Goal: Task Accomplishment & Management: Complete application form

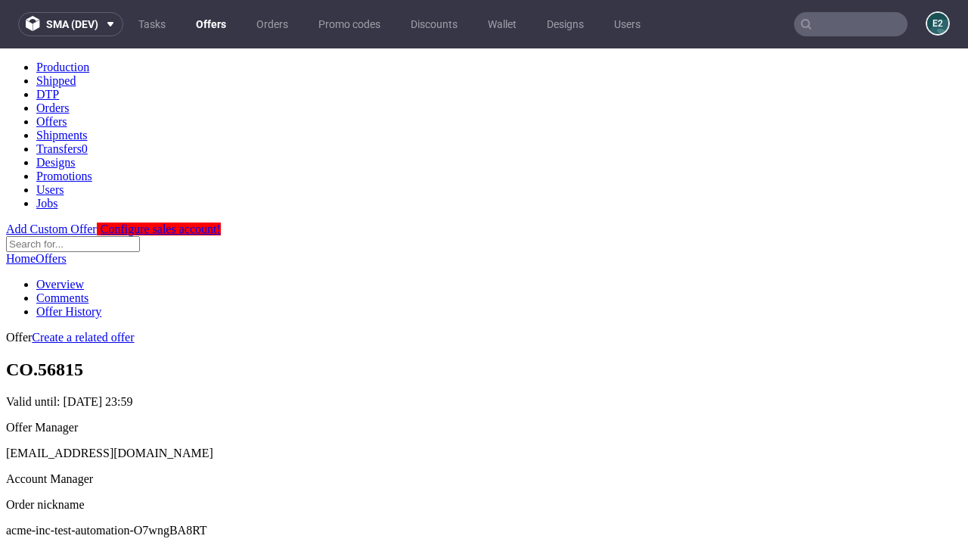
scroll to position [150, 0]
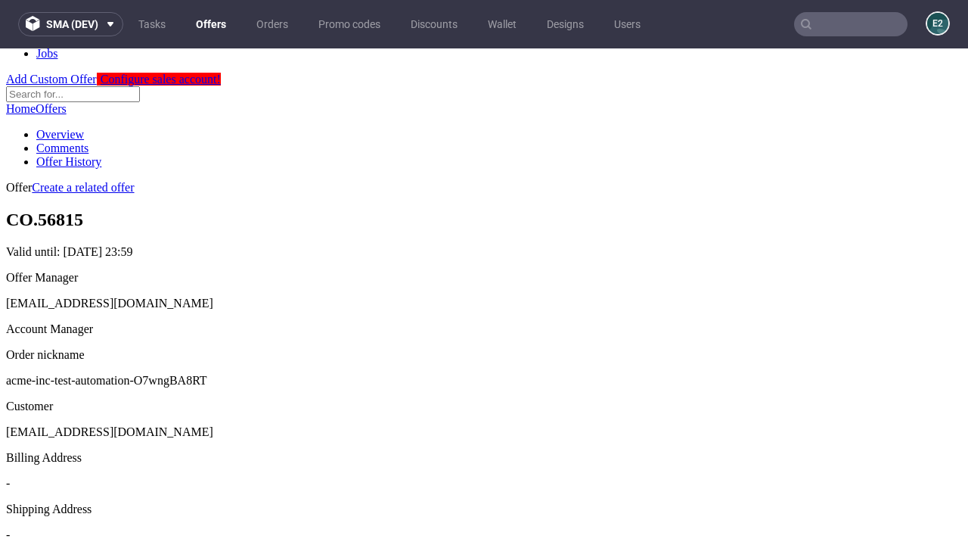
scroll to position [516, 0]
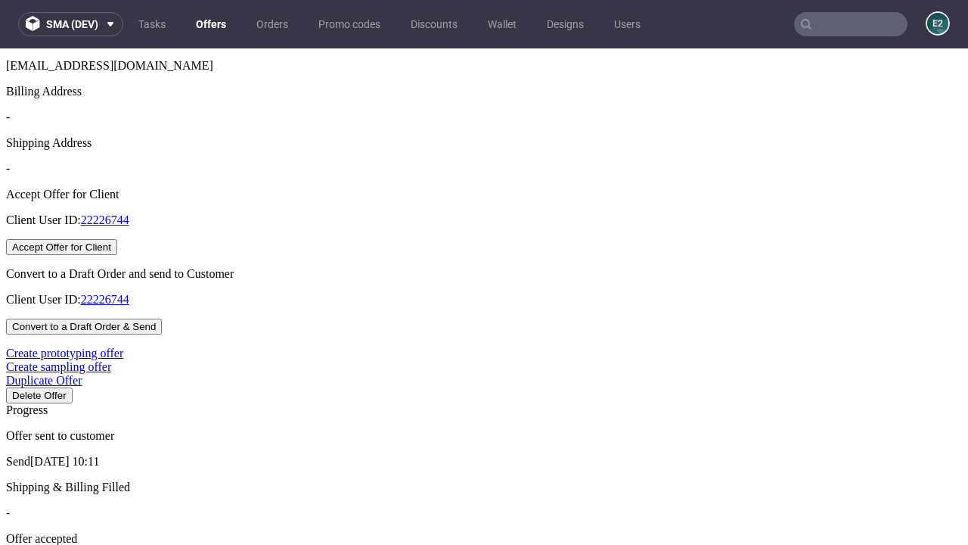
click at [117, 255] on button "Accept Offer for Client" at bounding box center [61, 247] width 111 height 16
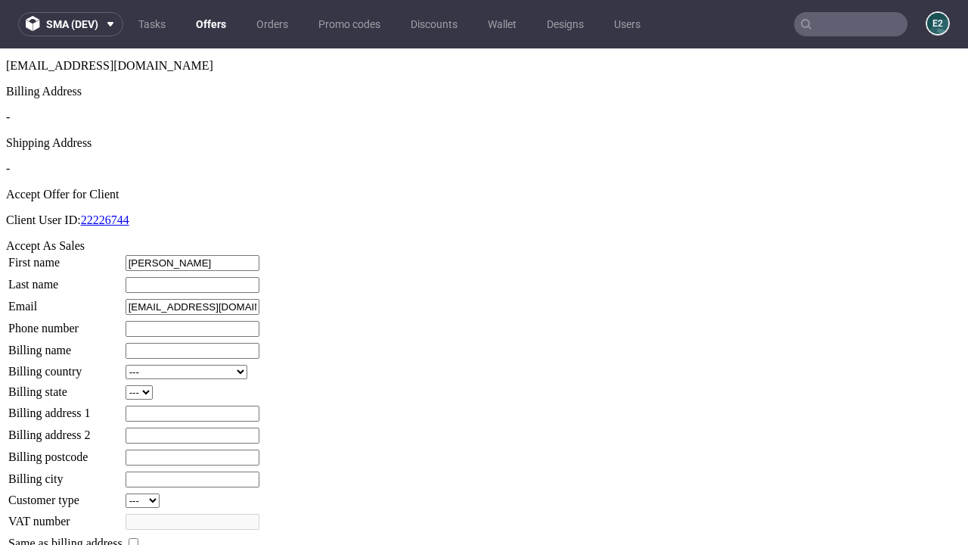
type input "[PERSON_NAME]"
type input "1509813888"
type input "Julianne_Johnson"
select select "13"
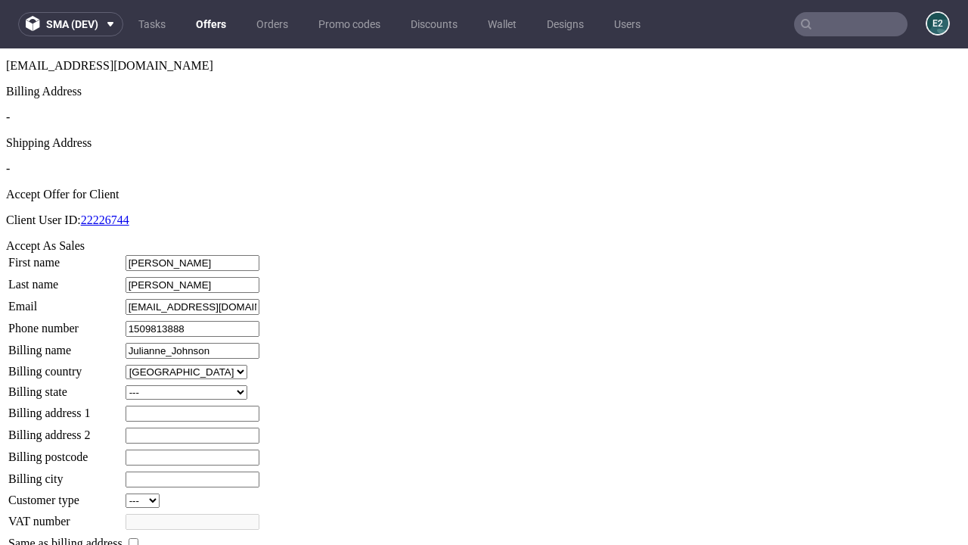
select select "132"
type input "Julianne_Johnson"
type input "[STREET_ADDRESS]"
type input "EL1 6DK"
type input "Old Oberbrunner"
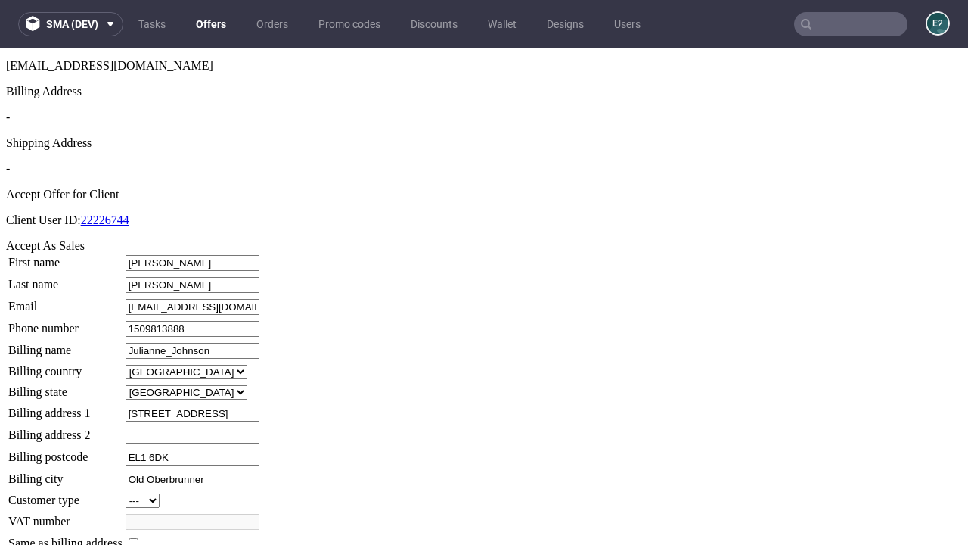
click at [138, 538] on input "checkbox" at bounding box center [134, 543] width 10 height 10
checkbox input "true"
type input "Julianne_Johnson"
select select "13"
type input "[STREET_ADDRESS]"
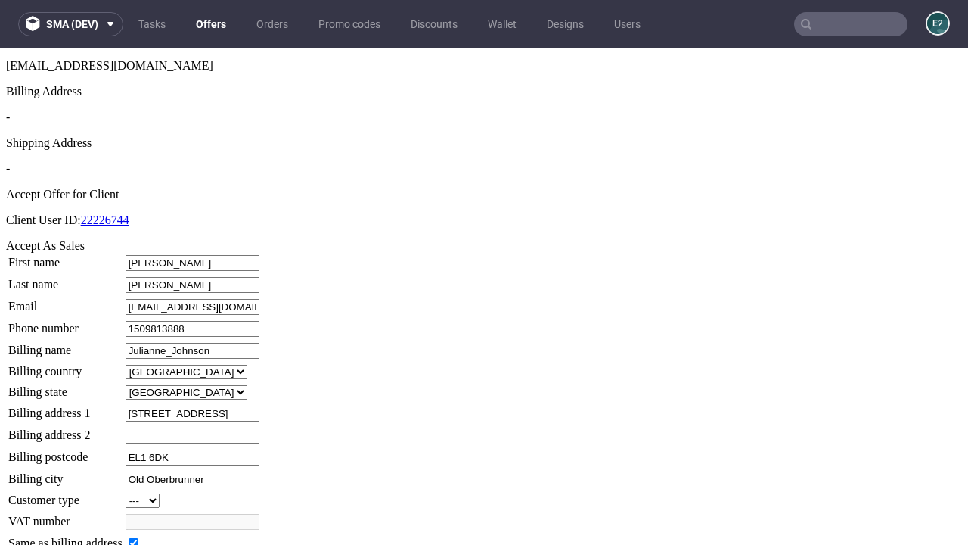
type input "EL1 6DK"
type input "Old Oberbrunner"
select select "132"
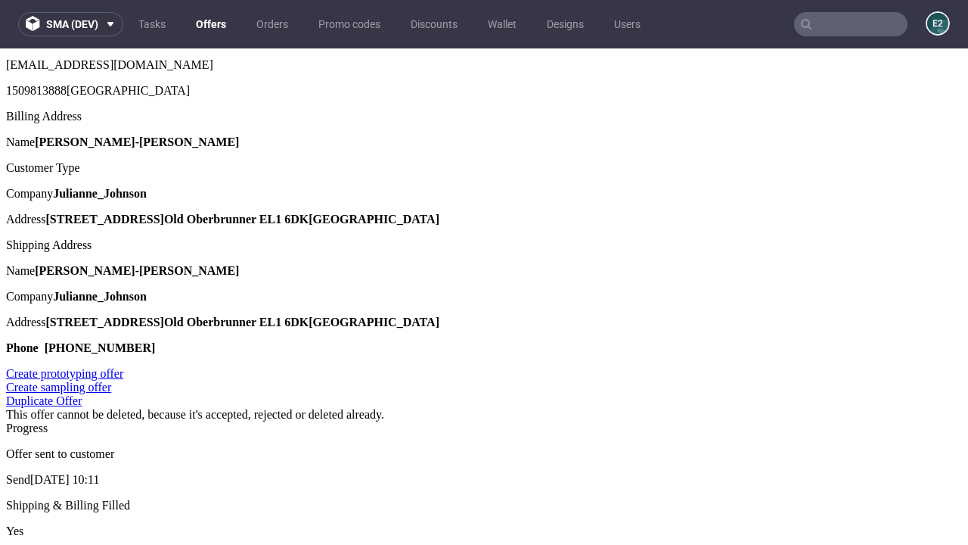
scroll to position [0, 0]
